Goal: Download file/media

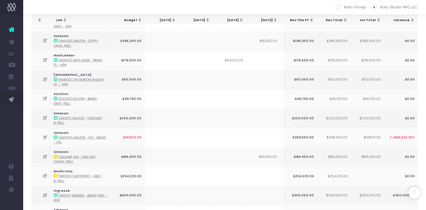
scroll to position [0, 124]
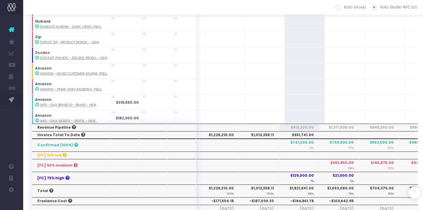
scroll to position [217, 0]
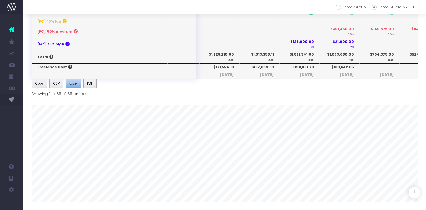
click at [73, 86] on button "Excel" at bounding box center [73, 83] width 15 height 9
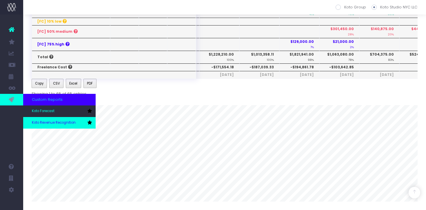
click at [50, 124] on span "Koto Revenue Recognition" at bounding box center [54, 122] width 44 height 5
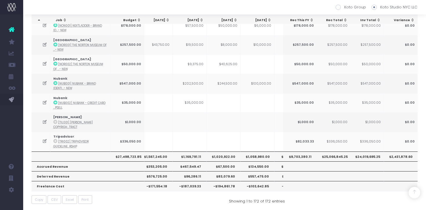
scroll to position [896, 0]
click at [72, 197] on span "Excel" at bounding box center [70, 199] width 8 height 5
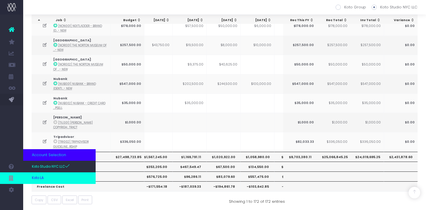
click at [47, 177] on link "Koto LA" at bounding box center [59, 178] width 72 height 12
